Goal: Navigation & Orientation: Find specific page/section

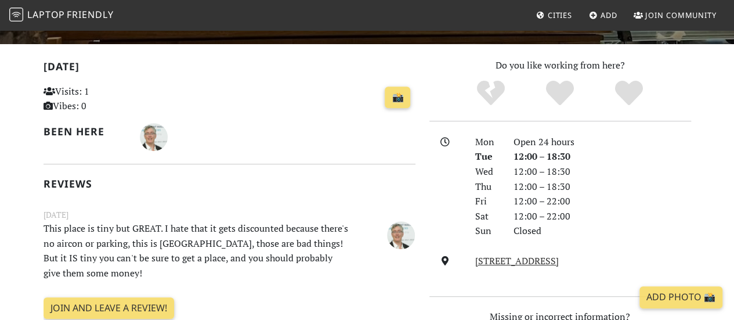
scroll to position [227, 0]
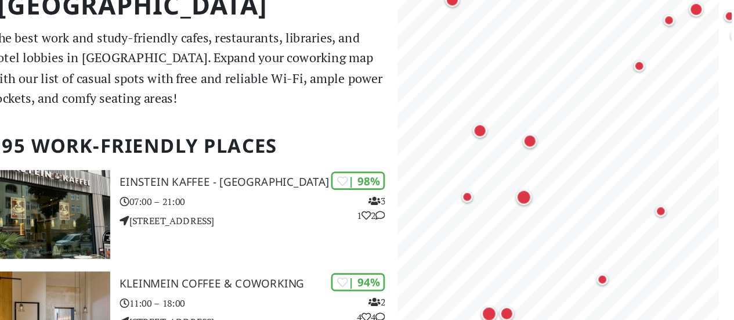
click at [733, 124] on html "Laptop Friendly Cities Add Join Community [GEOGRAPHIC_DATA] Filters My Places L…" at bounding box center [367, 160] width 734 height 320
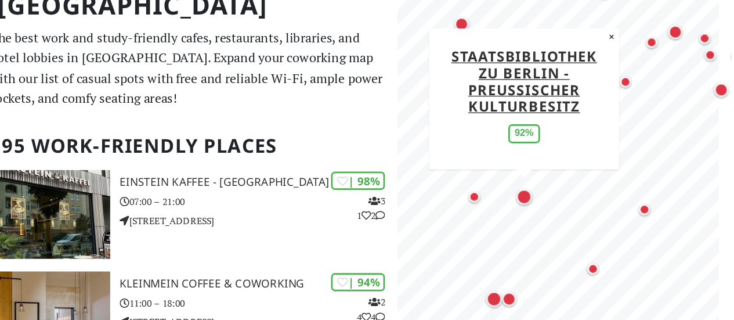
click at [584, 185] on div "Map marker" at bounding box center [582, 185] width 12 height 12
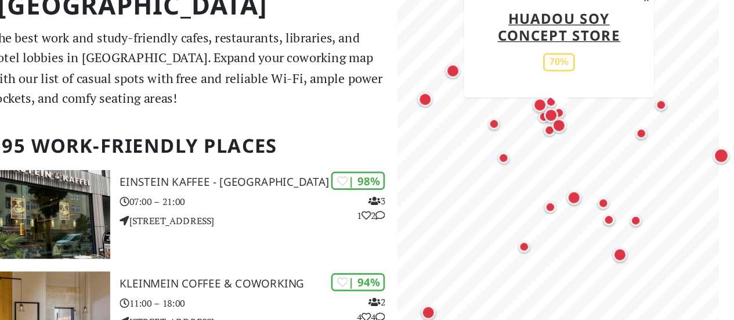
click at [610, 134] on div "Map marker" at bounding box center [607, 133] width 10 height 10
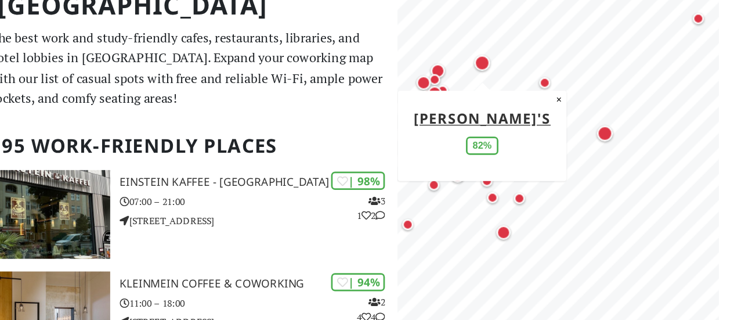
click at [549, 85] on div "Map marker" at bounding box center [551, 87] width 12 height 12
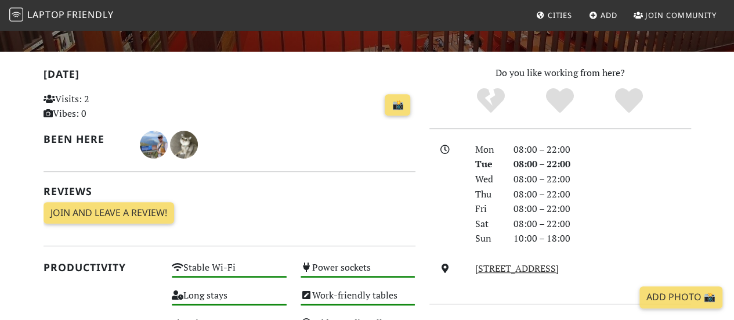
scroll to position [213, 0]
